Goal: Information Seeking & Learning: Stay updated

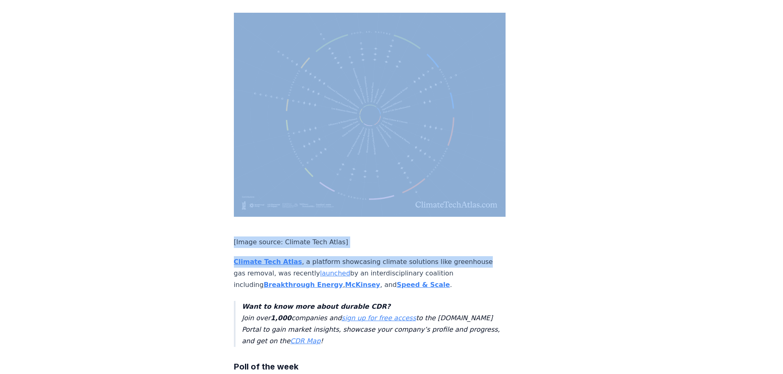
scroll to position [2064, 0]
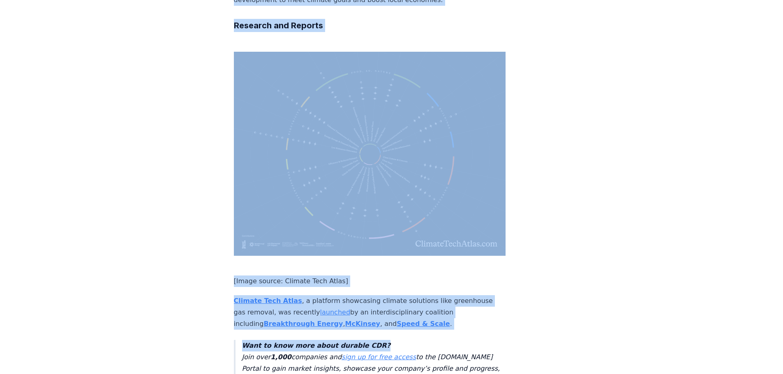
drag, startPoint x: 229, startPoint y: 7, endPoint x: 482, endPoint y: 209, distance: 322.8
copy div "Deals and Partnerships [Image source: UNDO, Barclays] Deals Barclays signed an …"
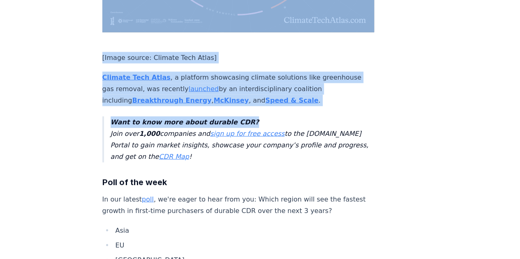
scroll to position [2187, 0]
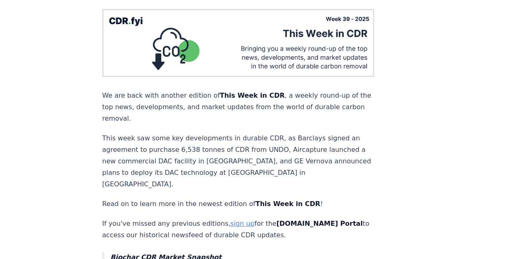
click at [322, 133] on p "This week saw some key developments in durable CDR, as Barclays signed an agree…" at bounding box center [238, 162] width 272 height 58
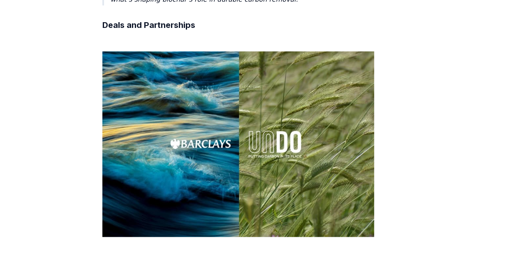
scroll to position [493, 0]
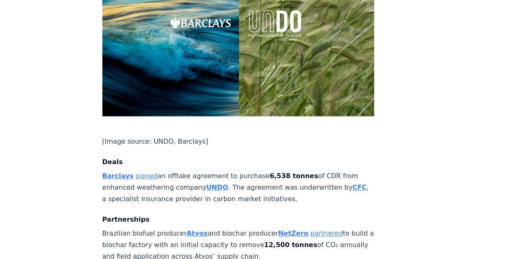
click at [142, 172] on link "signed" at bounding box center [147, 176] width 22 height 8
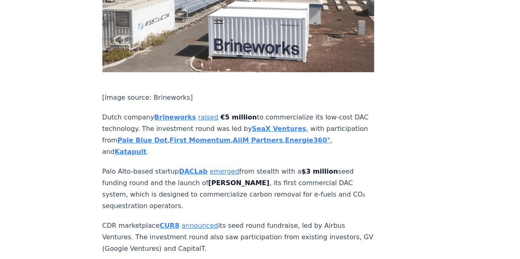
scroll to position [1438, 0]
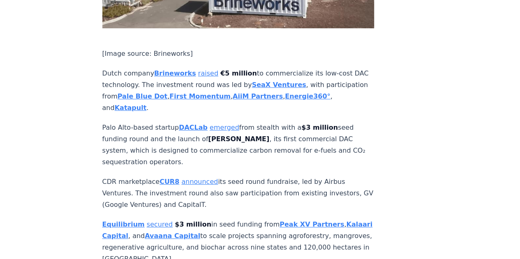
click at [155, 221] on link "secured" at bounding box center [160, 225] width 26 height 8
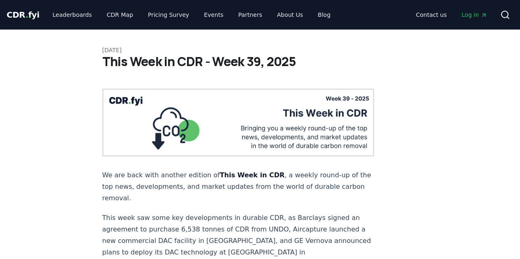
scroll to position [1438, 0]
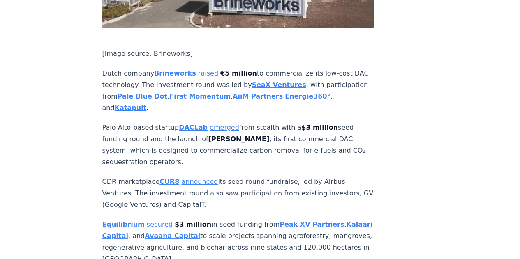
click at [407, 104] on article "[DATE] This Week in CDR - Week 39, 2025 We are back with another edition of Thi…" at bounding box center [260, 34] width 316 height 2886
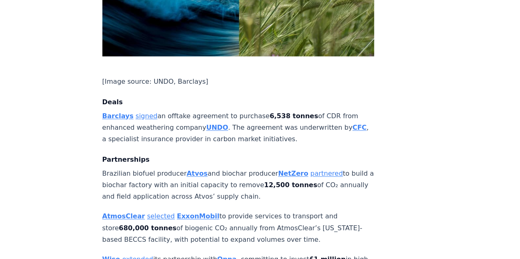
click at [221, 168] on p "Brazilian biofuel producer Atvos and biochar producer NetZero partnered to buil…" at bounding box center [238, 185] width 272 height 35
click at [310, 170] on link "partnered" at bounding box center [326, 174] width 32 height 8
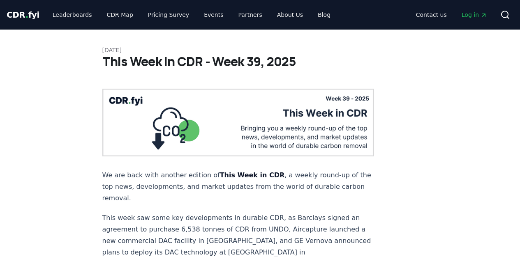
scroll to position [553, 0]
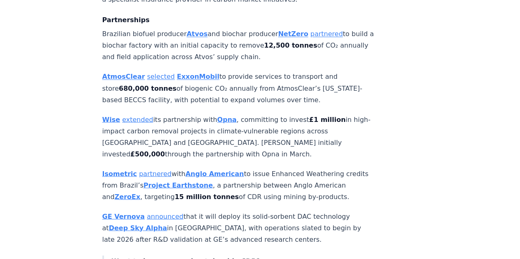
click at [152, 170] on link "partnered" at bounding box center [155, 174] width 32 height 8
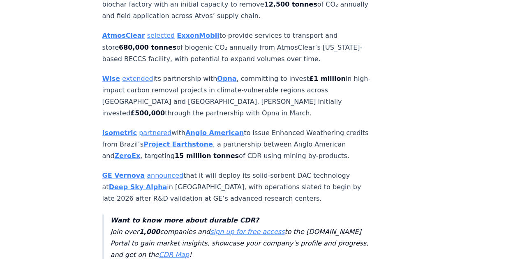
click at [303, 129] on p "Isometric partnered with Anglo American to issue Enhanced Weathering credits fr…" at bounding box center [238, 144] width 272 height 35
click at [131, 74] on link "extended" at bounding box center [137, 78] width 31 height 8
